Goal: Information Seeking & Learning: Find specific fact

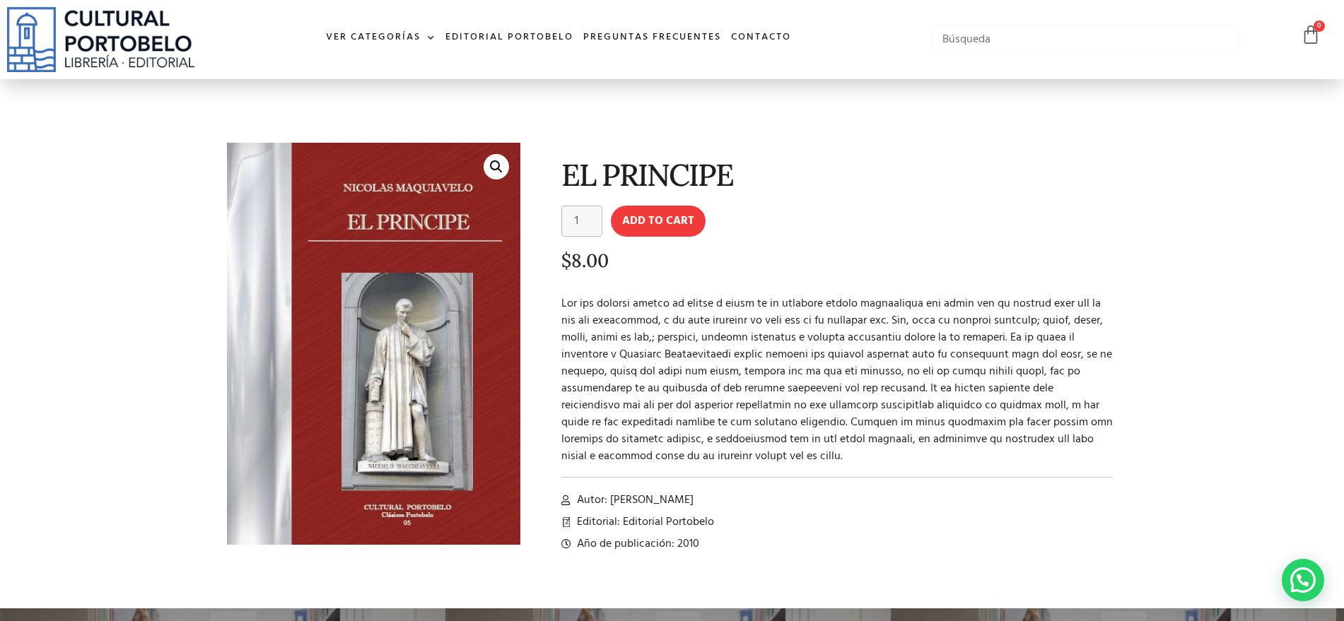
click at [1081, 33] on input "text" at bounding box center [1085, 40] width 310 height 30
click at [484, 39] on link "Editorial Portobelo" at bounding box center [509, 38] width 138 height 30
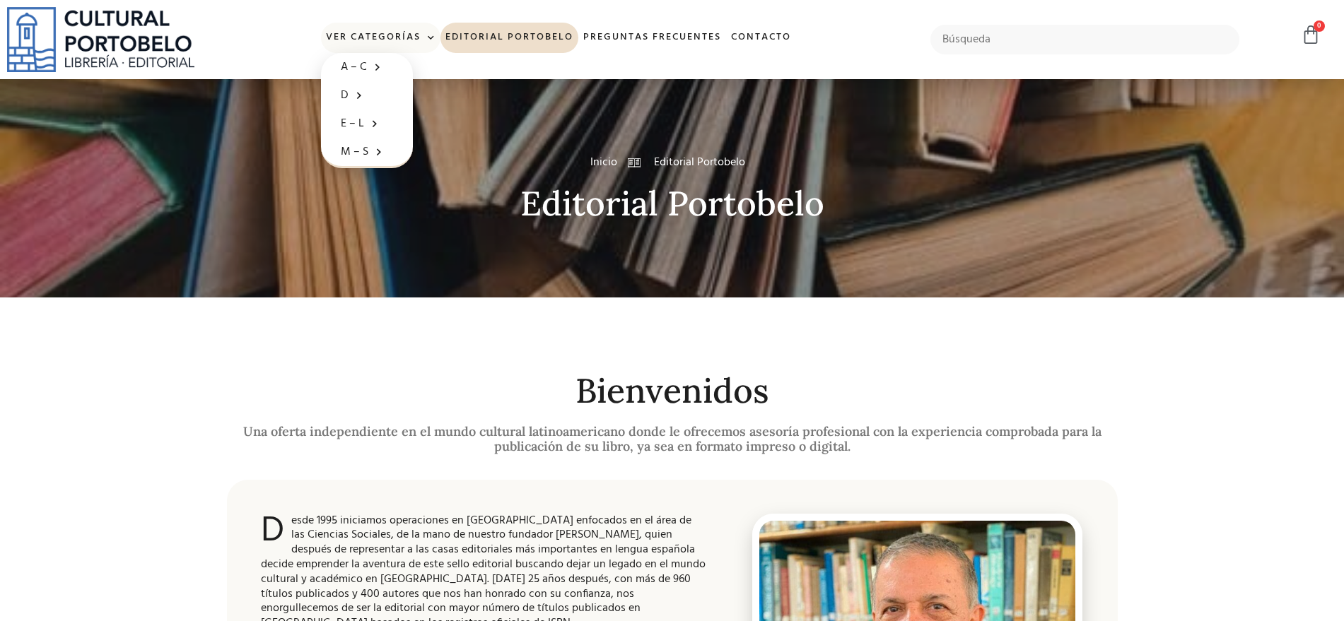
click at [424, 42] on span at bounding box center [428, 38] width 15 height 21
click at [426, 36] on span at bounding box center [428, 38] width 15 height 21
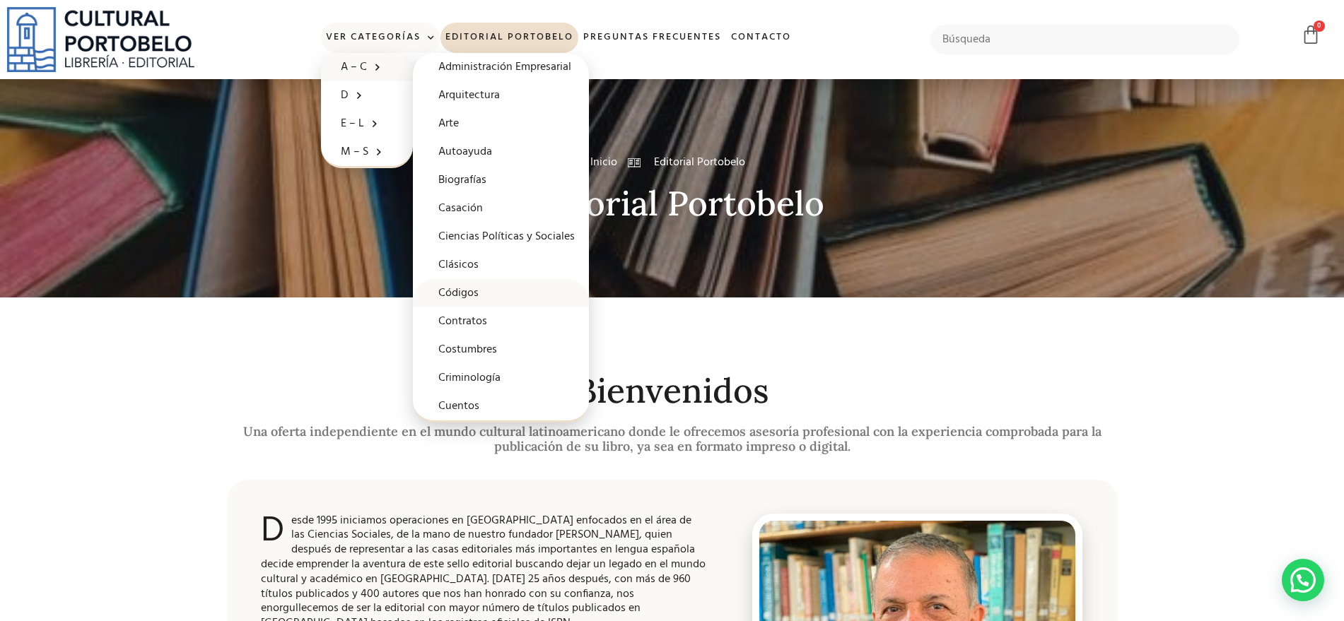
click at [481, 293] on link "Códigos" at bounding box center [501, 293] width 176 height 28
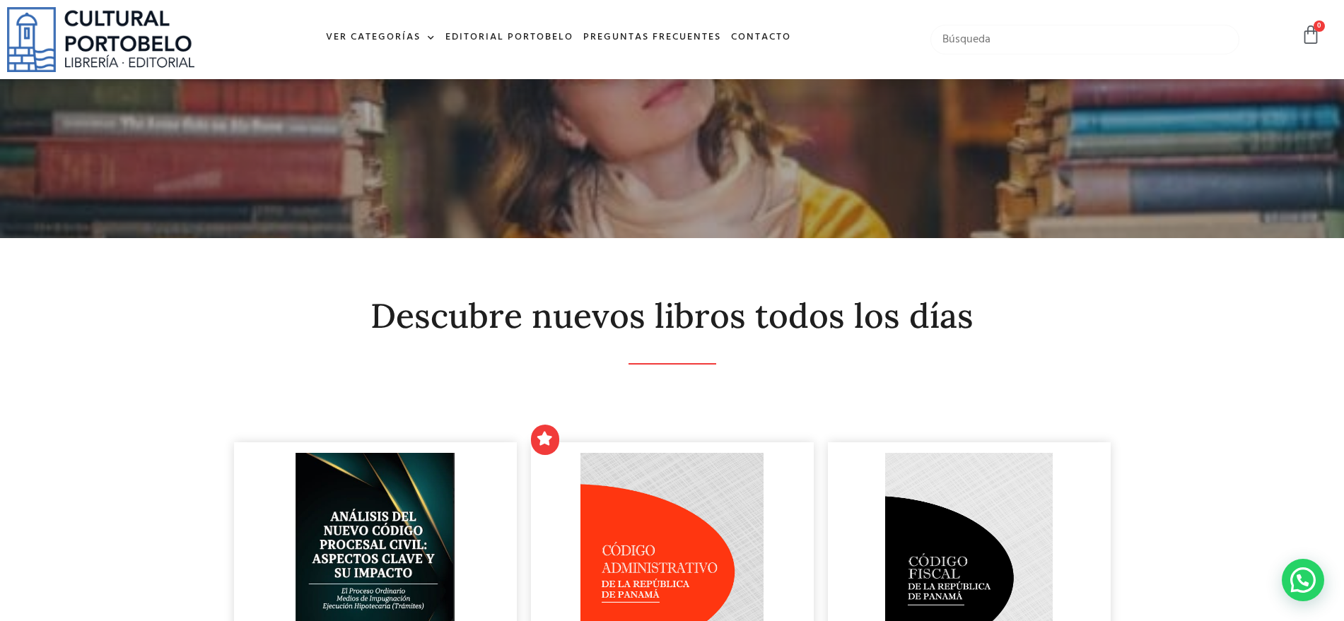
click at [964, 42] on input "text" at bounding box center [1085, 40] width 310 height 30
type input "debido proceso"
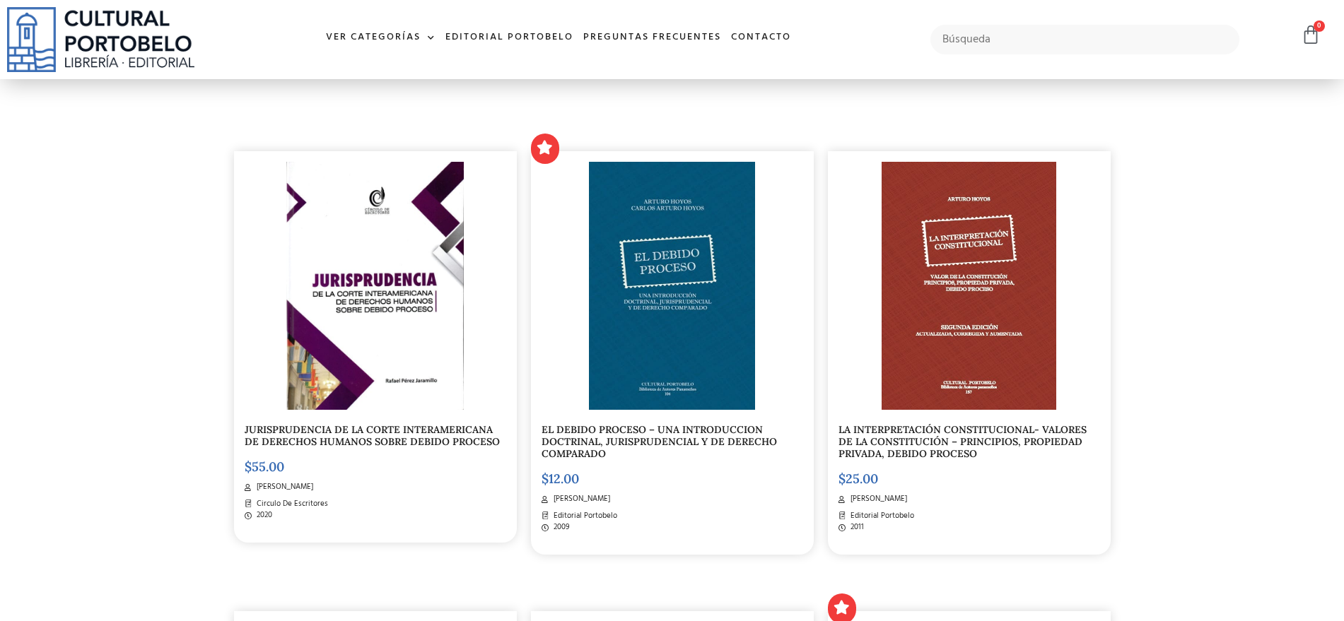
scroll to position [264, 0]
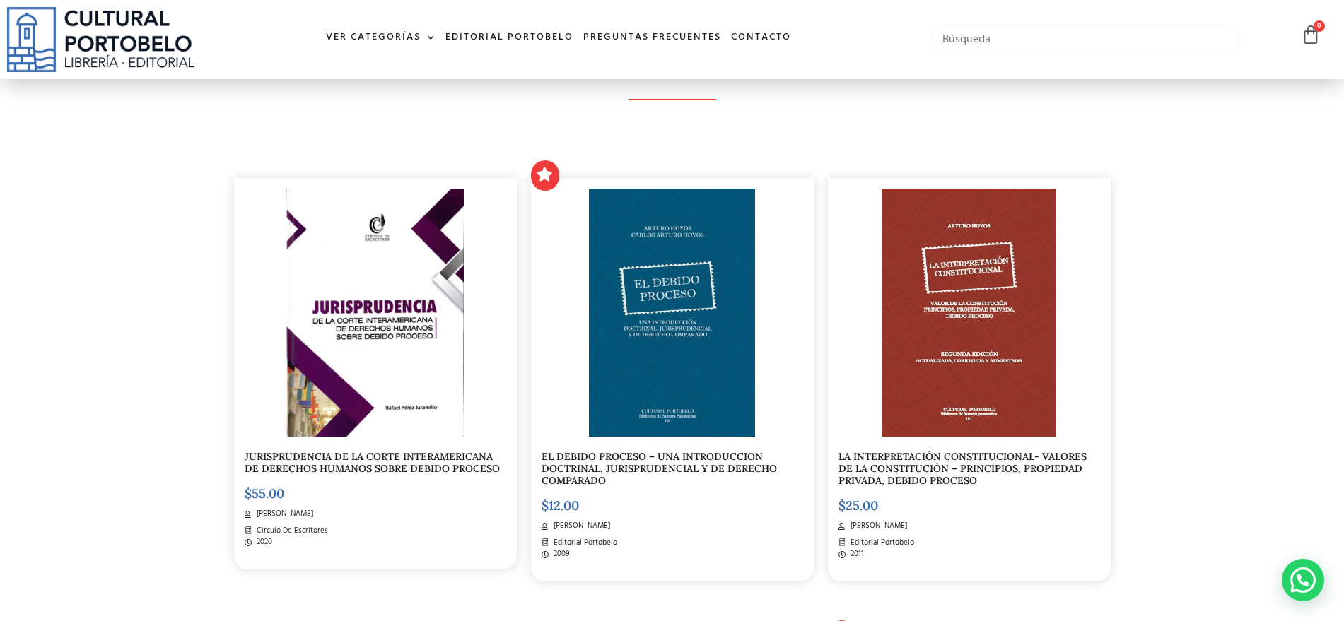
click at [967, 36] on input "text" at bounding box center [1085, 40] width 310 height 30
type input "[PERSON_NAME]"
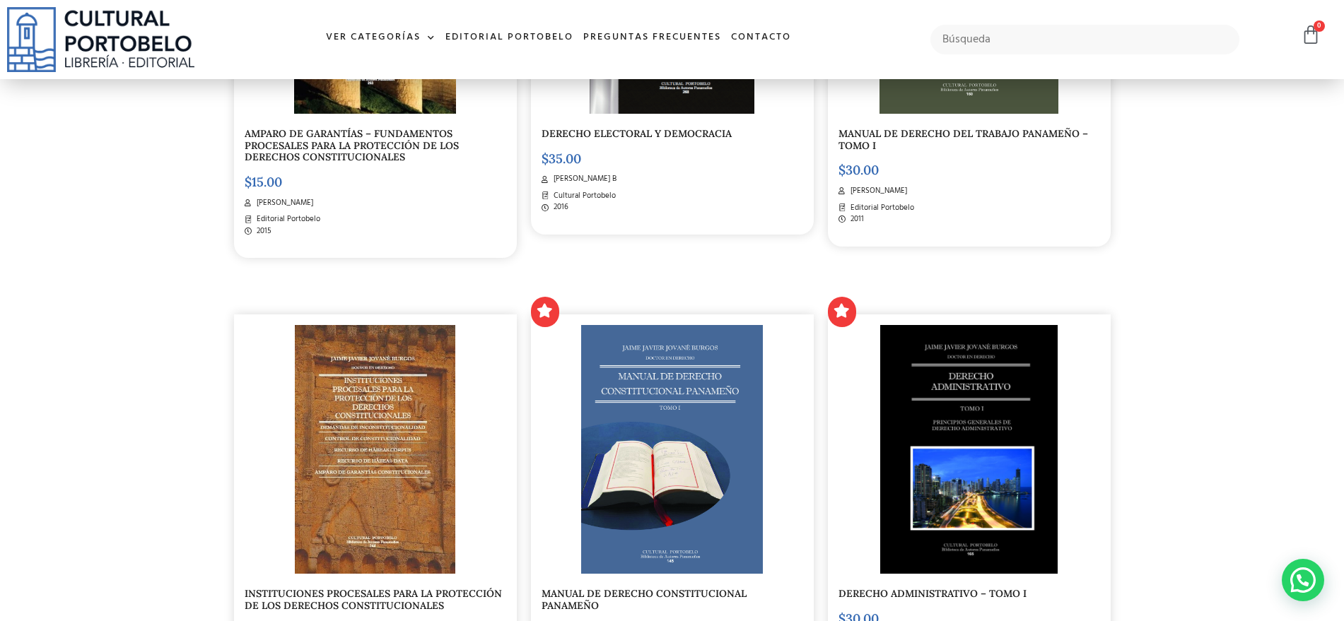
scroll to position [1591, 0]
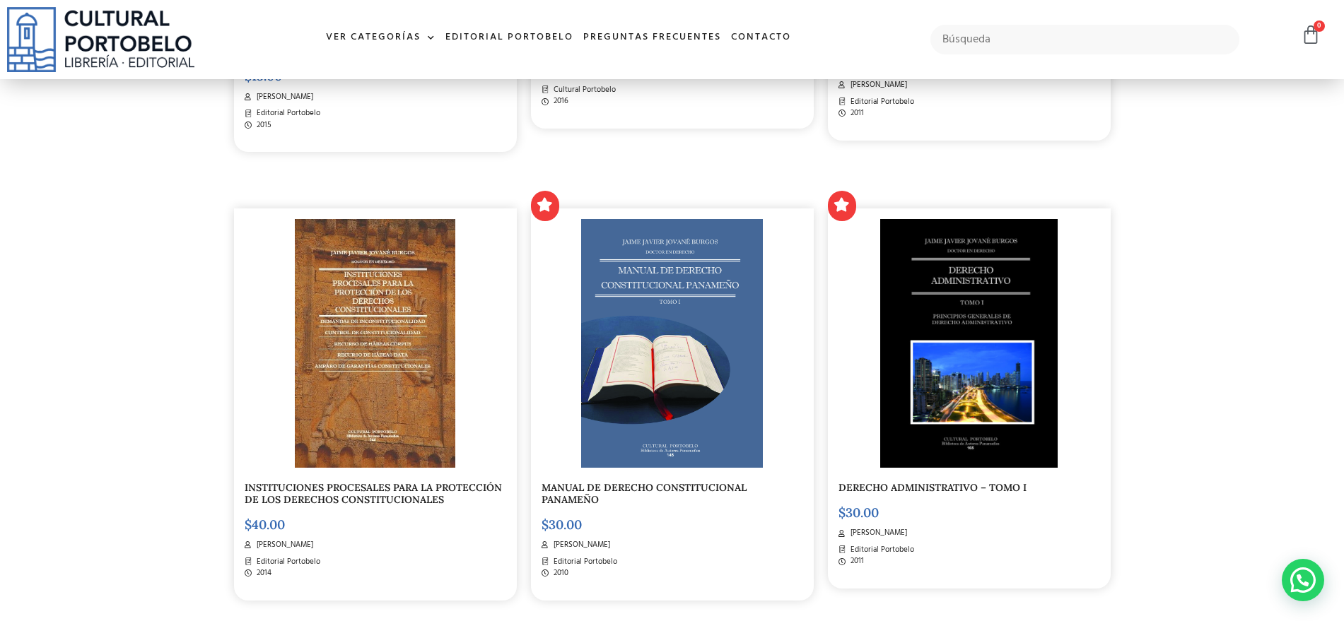
click at [484, 173] on div "INSTITUCIONES PROCESALES PARA LA PROTECCIÓN DE LOS DERECHOS CONSTITUCIONALES $ …" at bounding box center [375, 383] width 297 height 448
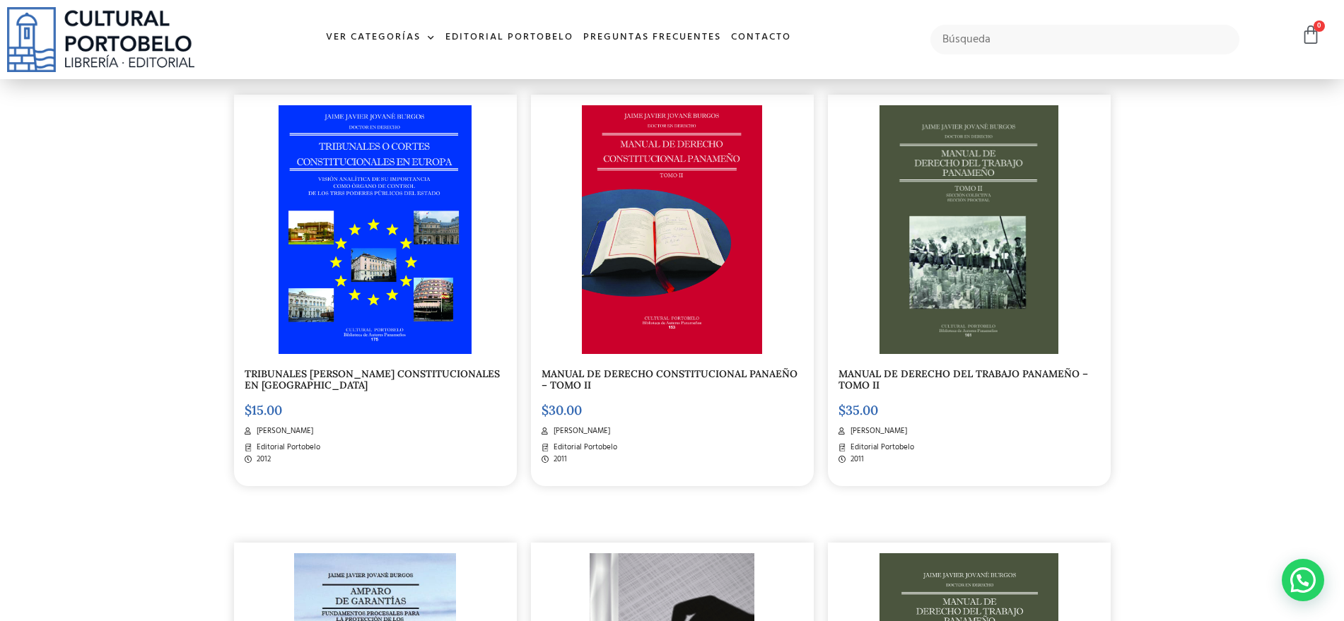
scroll to position [707, 0]
